Goal: Information Seeking & Learning: Learn about a topic

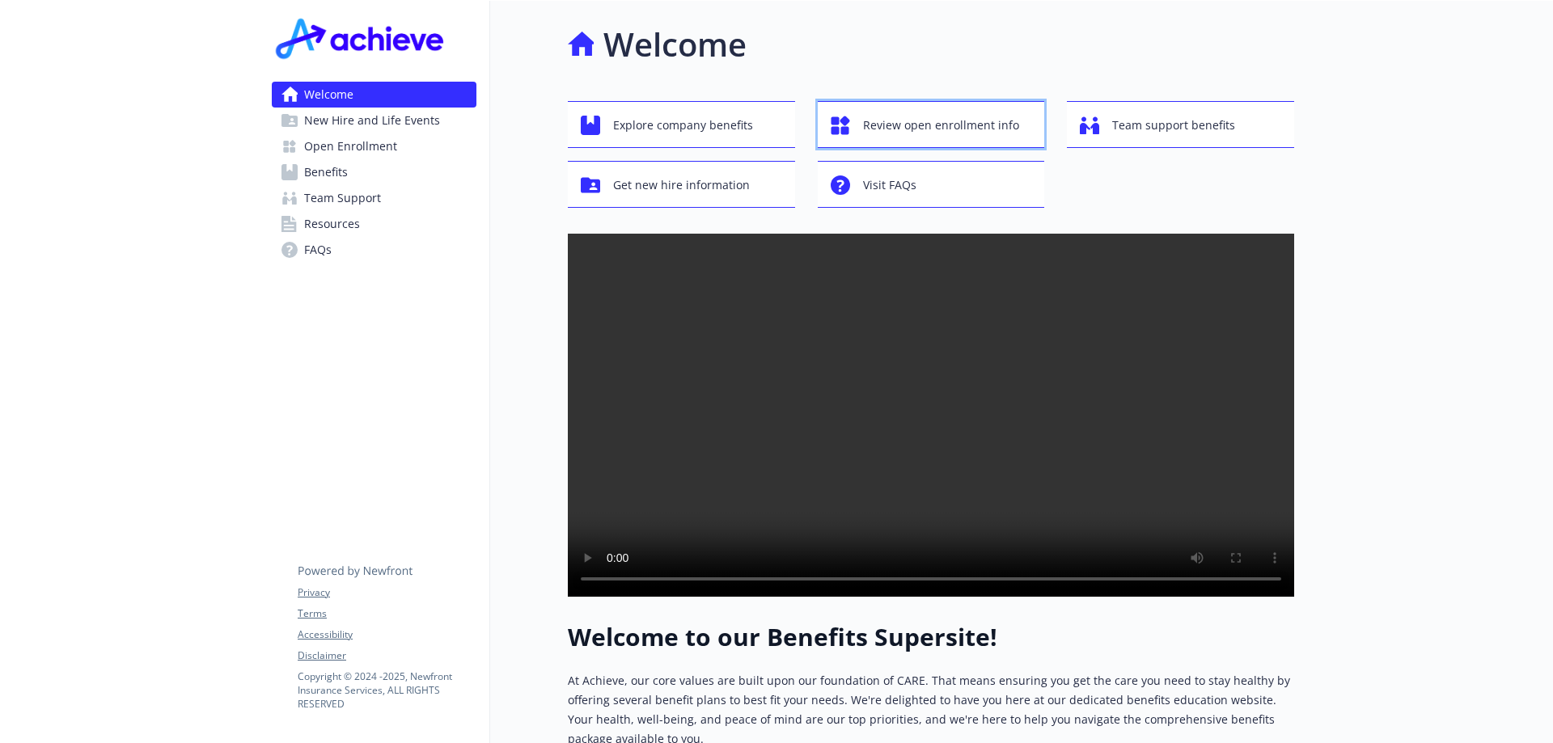
click at [960, 129] on span "Review open enrollment info" at bounding box center [941, 125] width 156 height 31
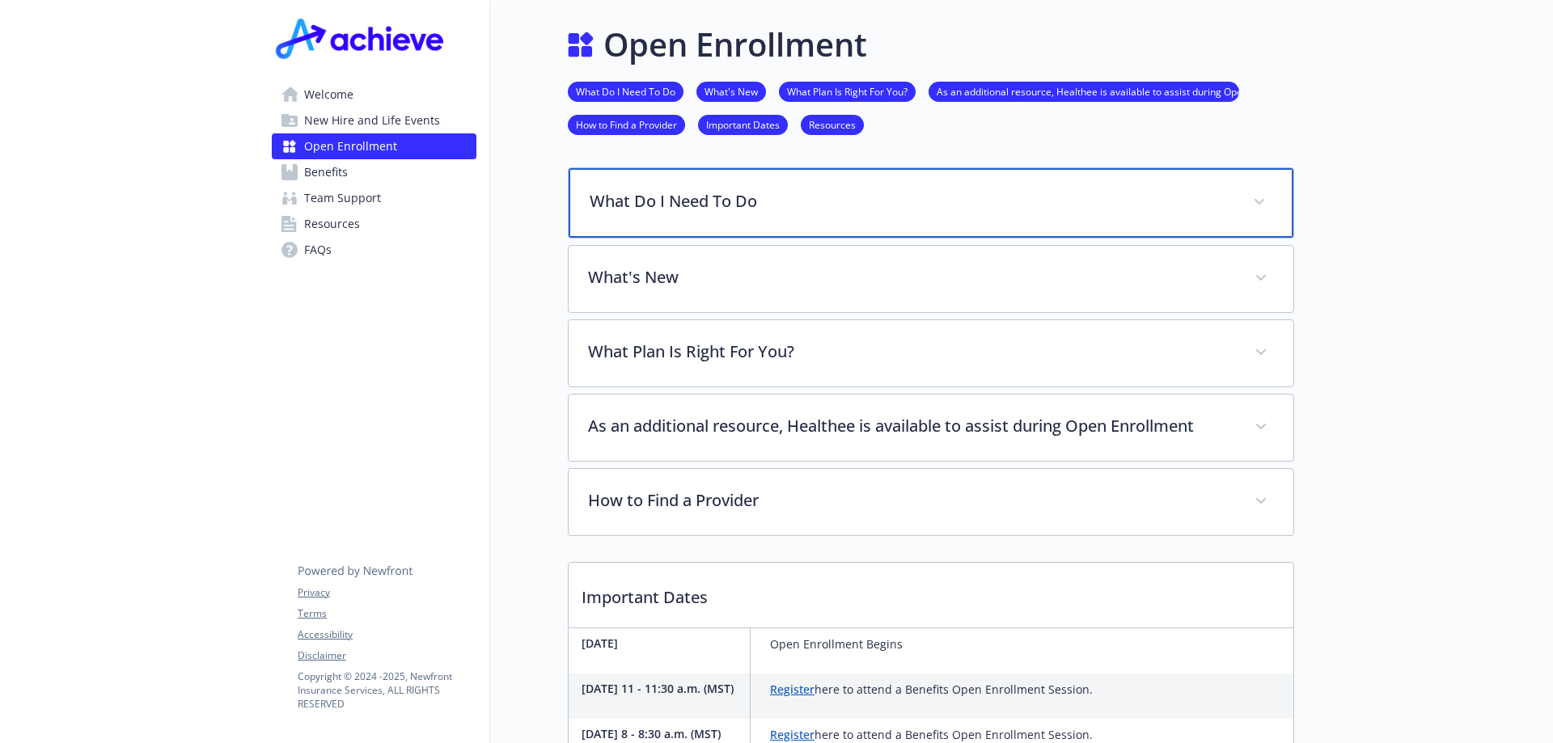
click at [866, 204] on p "What Do I Need To Do" at bounding box center [912, 201] width 644 height 24
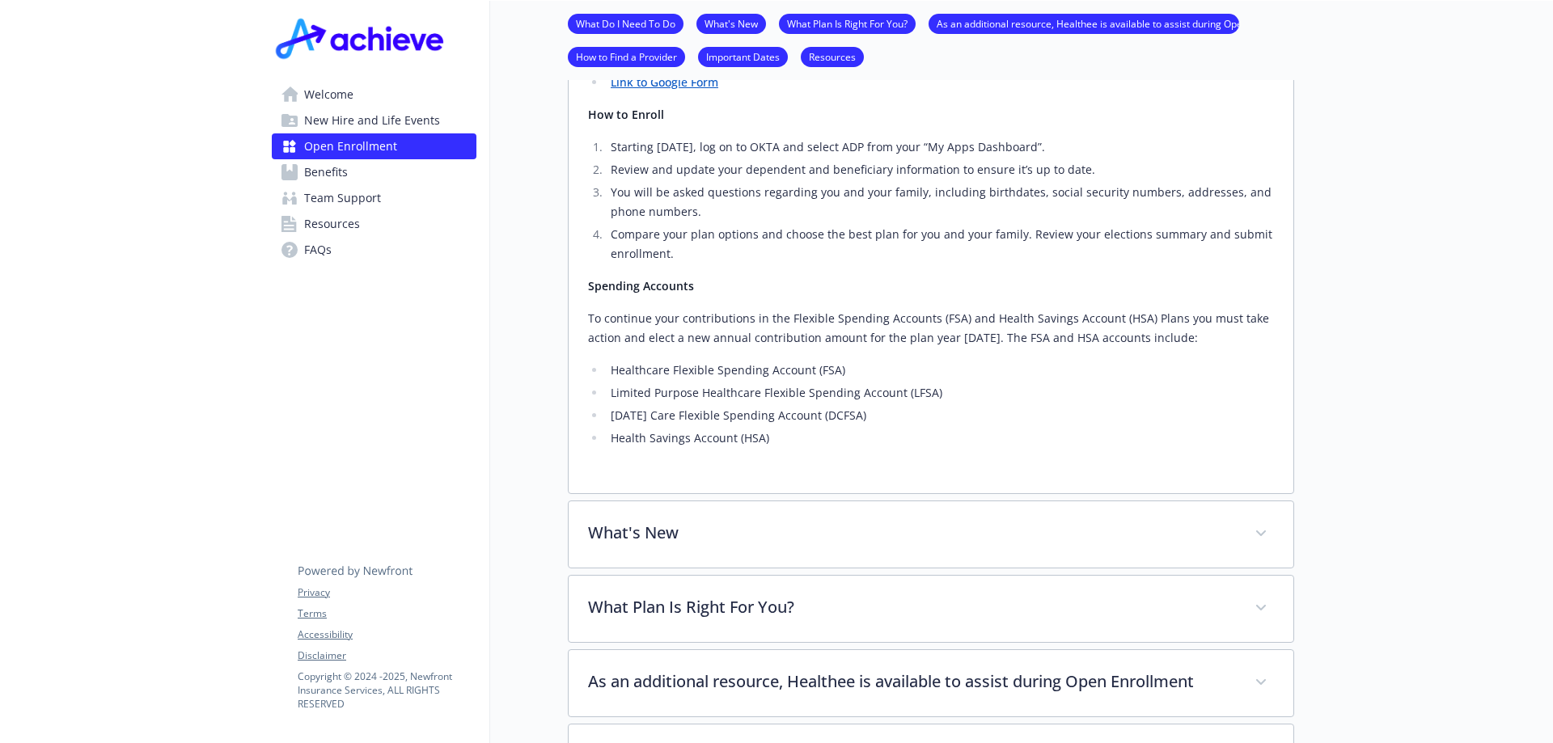
scroll to position [485, 0]
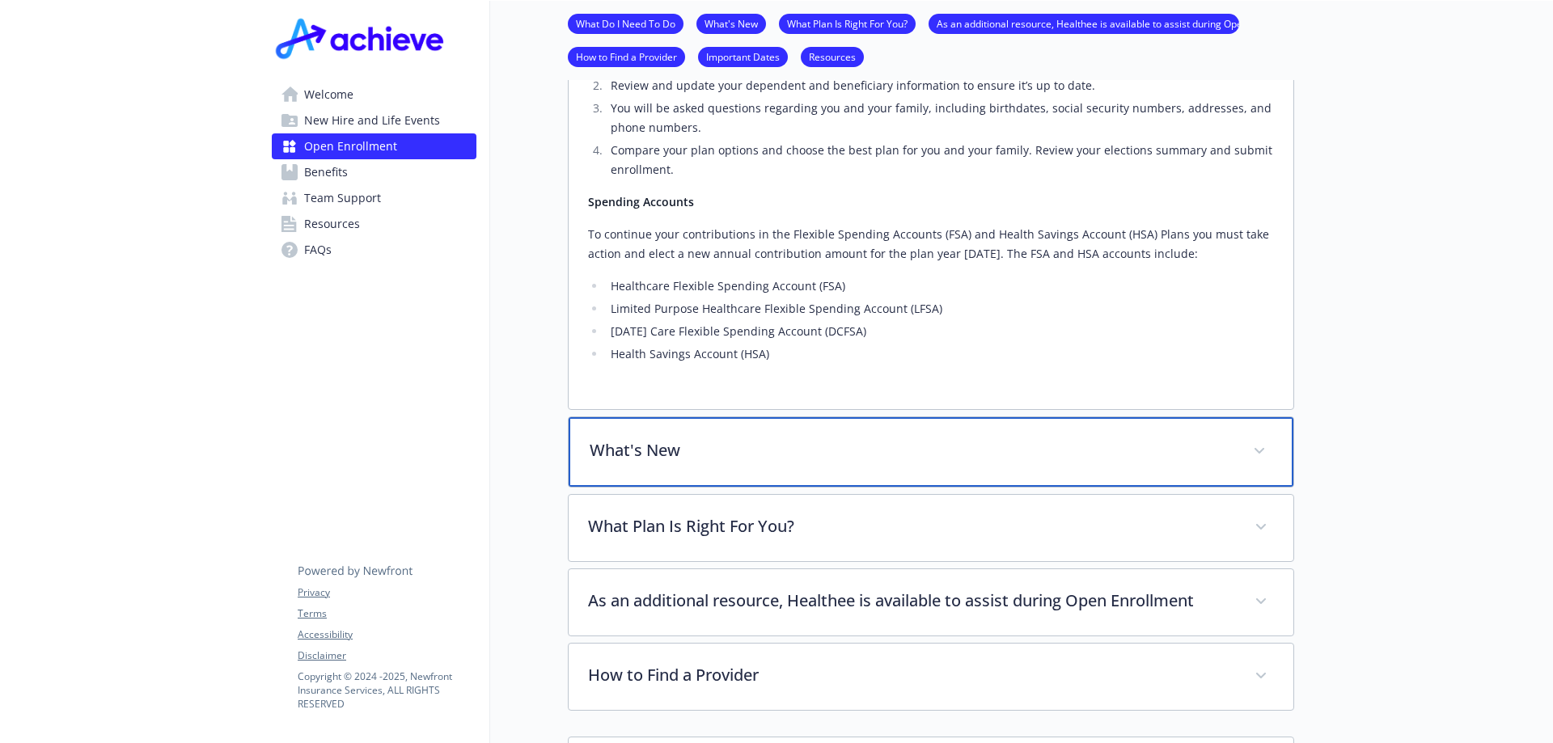
click at [1274, 445] on div "What's New" at bounding box center [931, 452] width 725 height 70
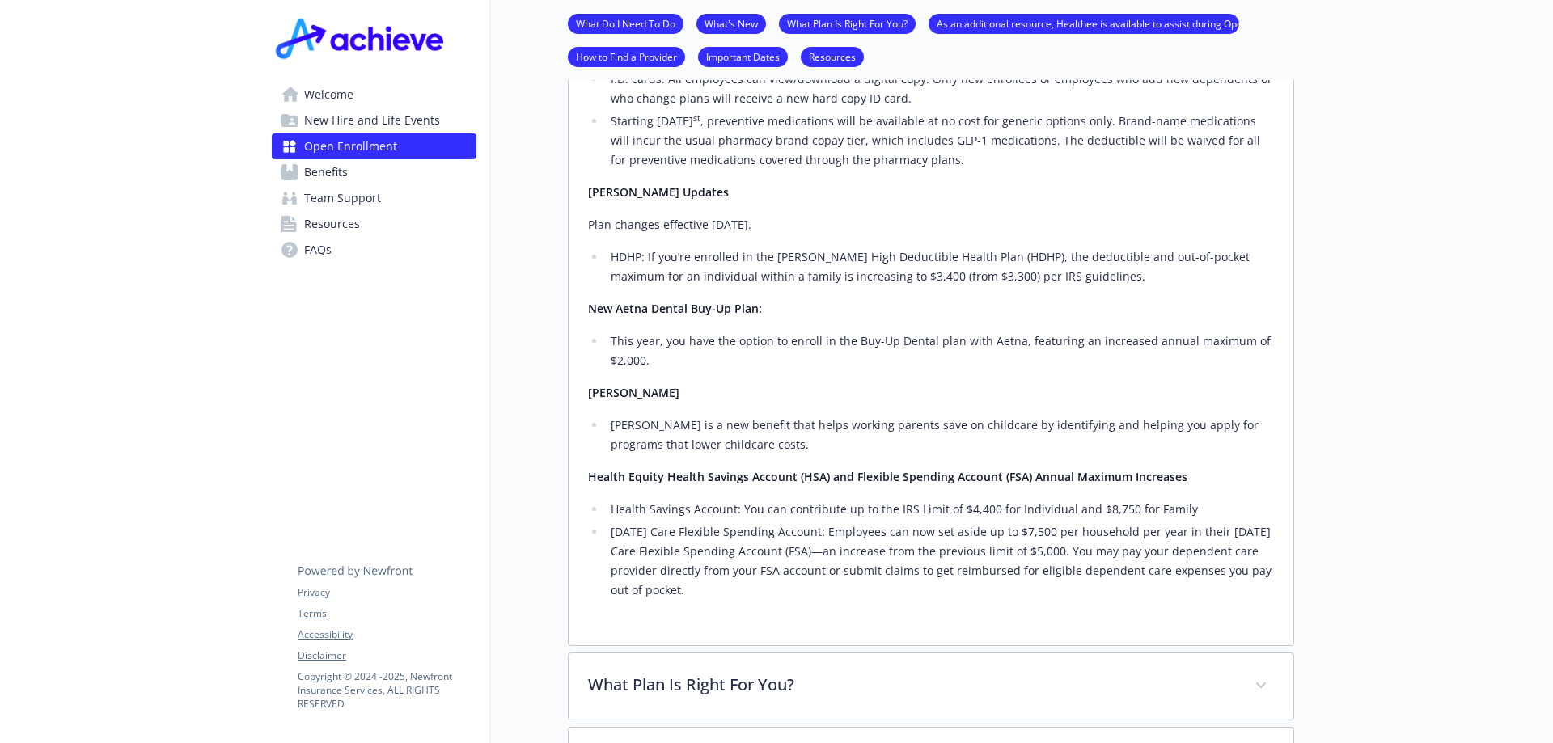
scroll to position [1213, 0]
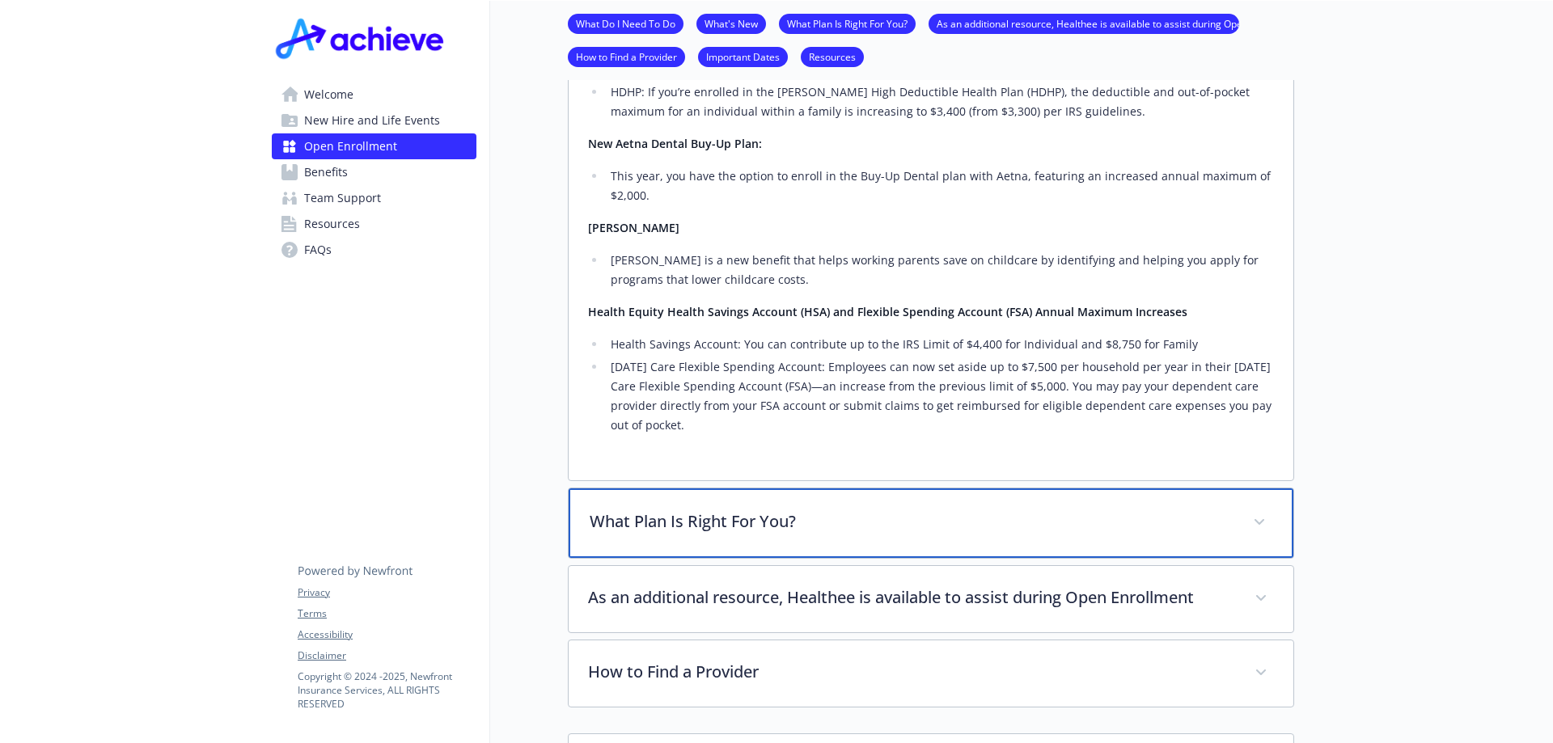
click at [1247, 522] on div "What Plan Is Right For You?" at bounding box center [931, 523] width 725 height 70
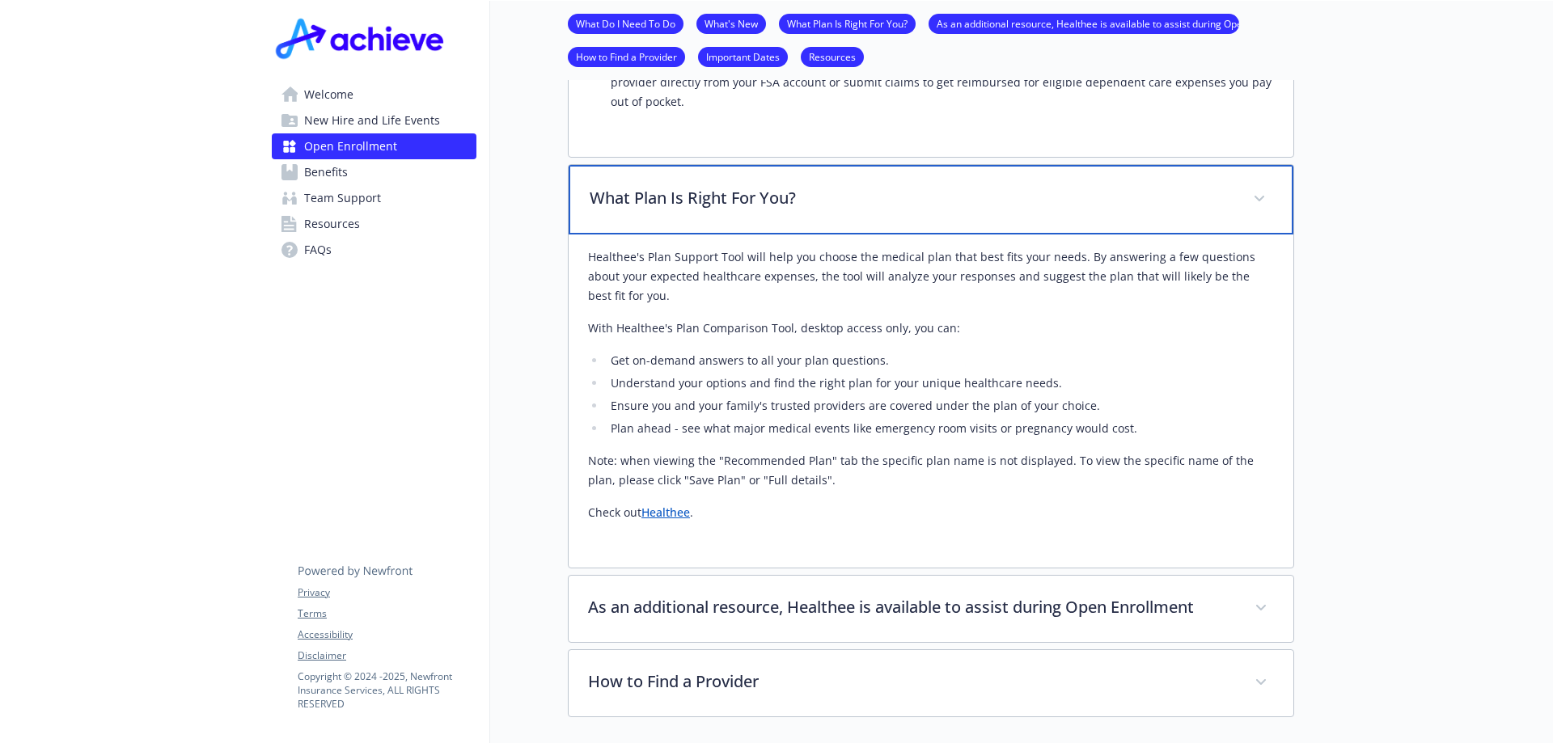
scroll to position [1617, 0]
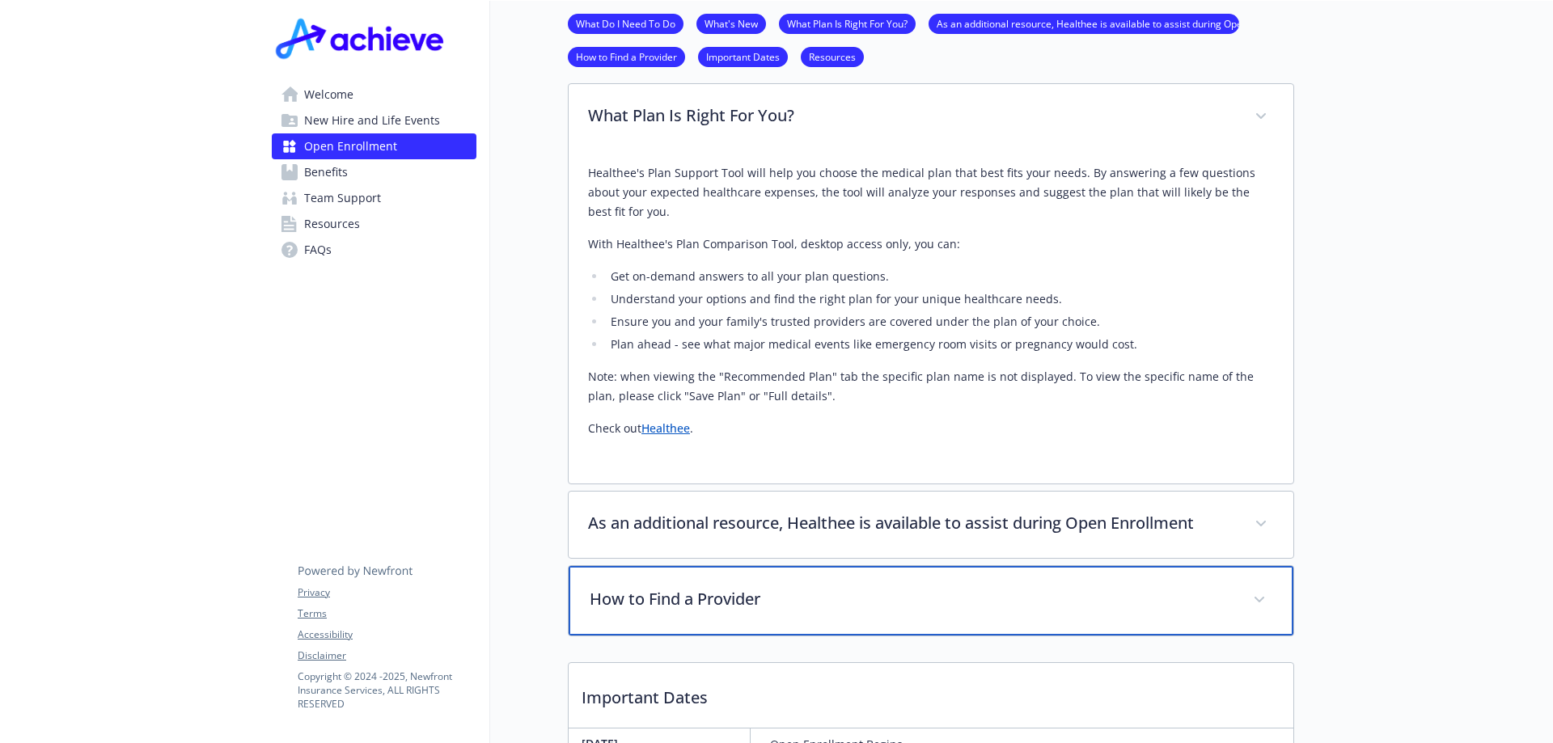
click at [1185, 614] on div "How to Find a Provider" at bounding box center [931, 601] width 725 height 70
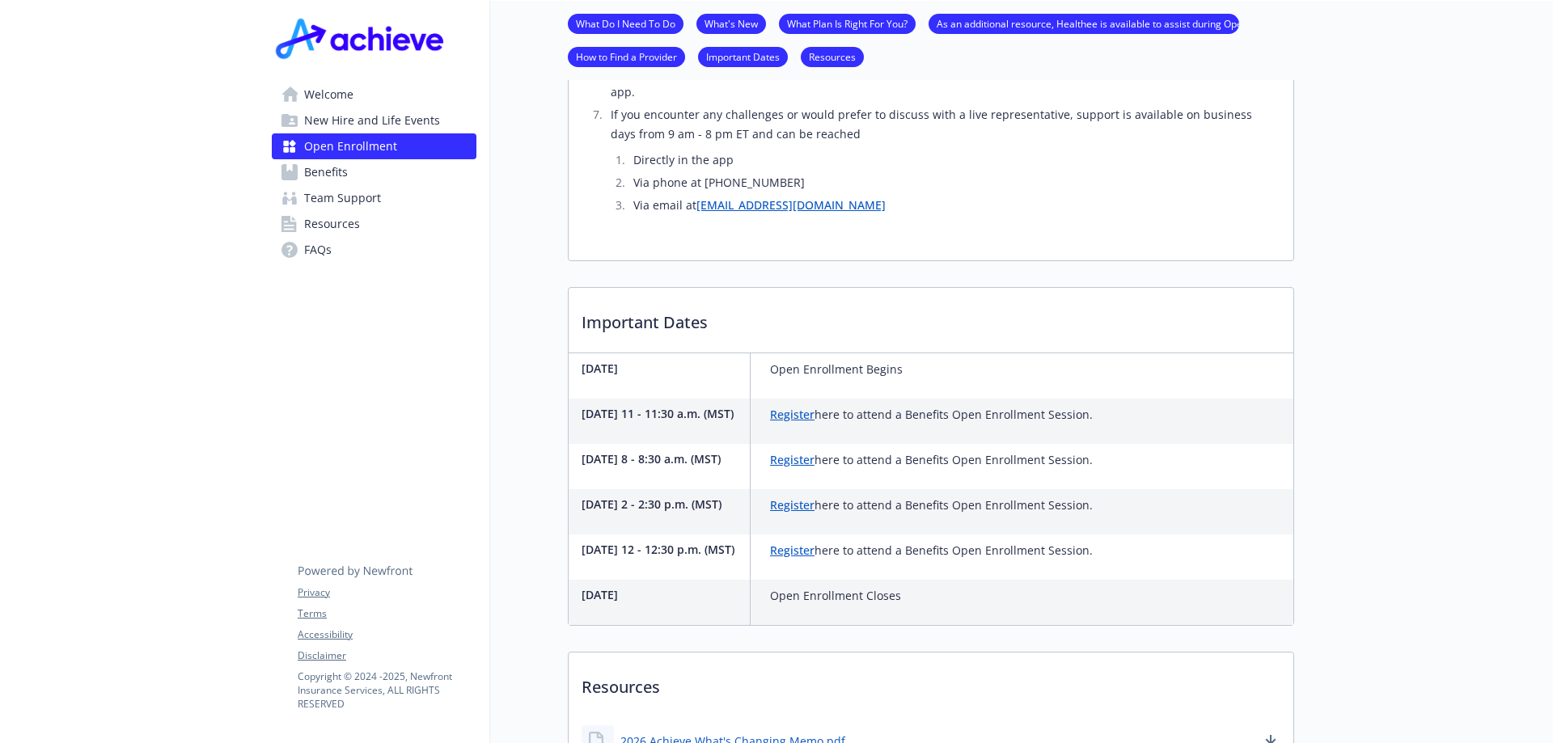
scroll to position [2588, 0]
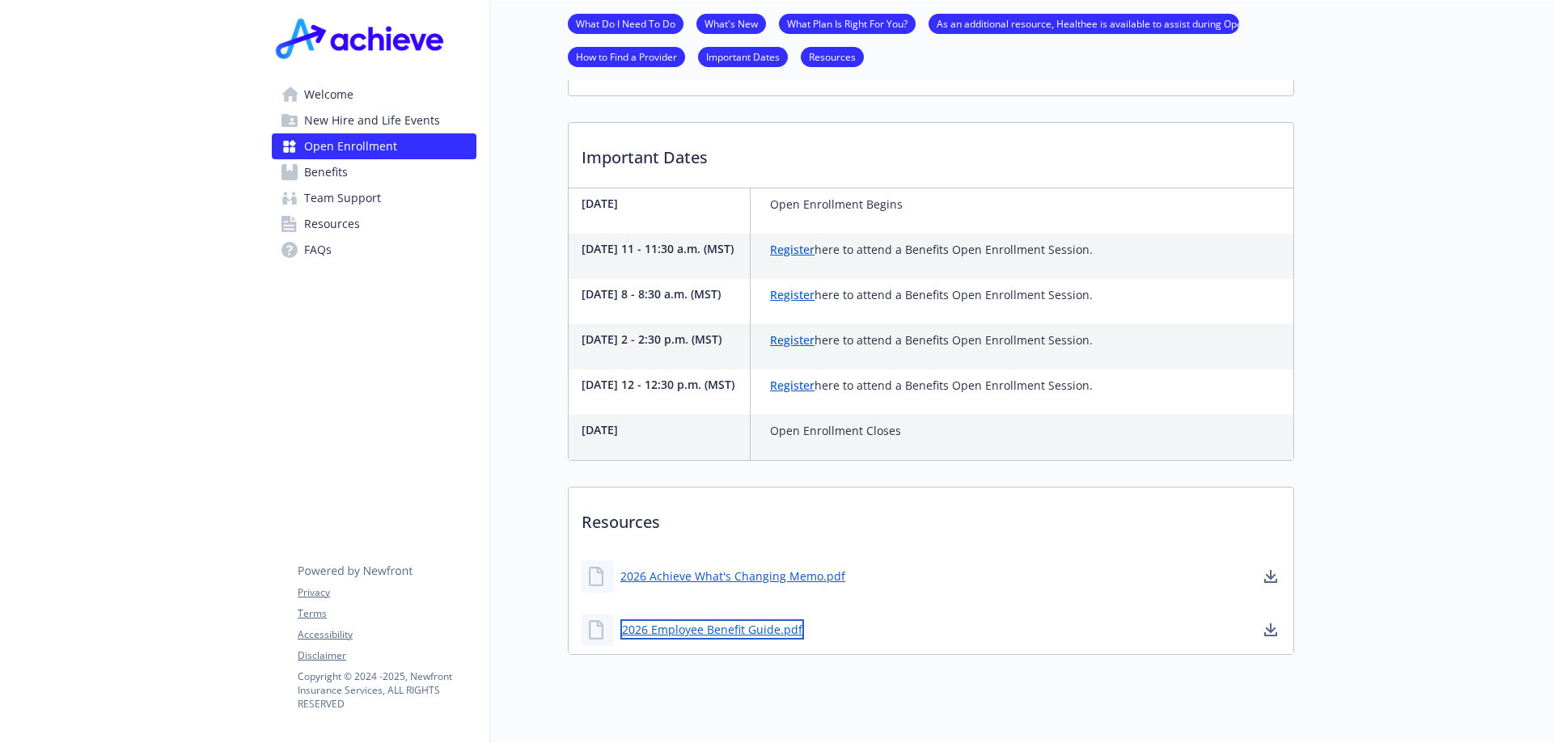
click at [765, 635] on link "2026 Employee Benefit Guide.pdf" at bounding box center [712, 629] width 184 height 20
